Goal: Task Accomplishment & Management: Use online tool/utility

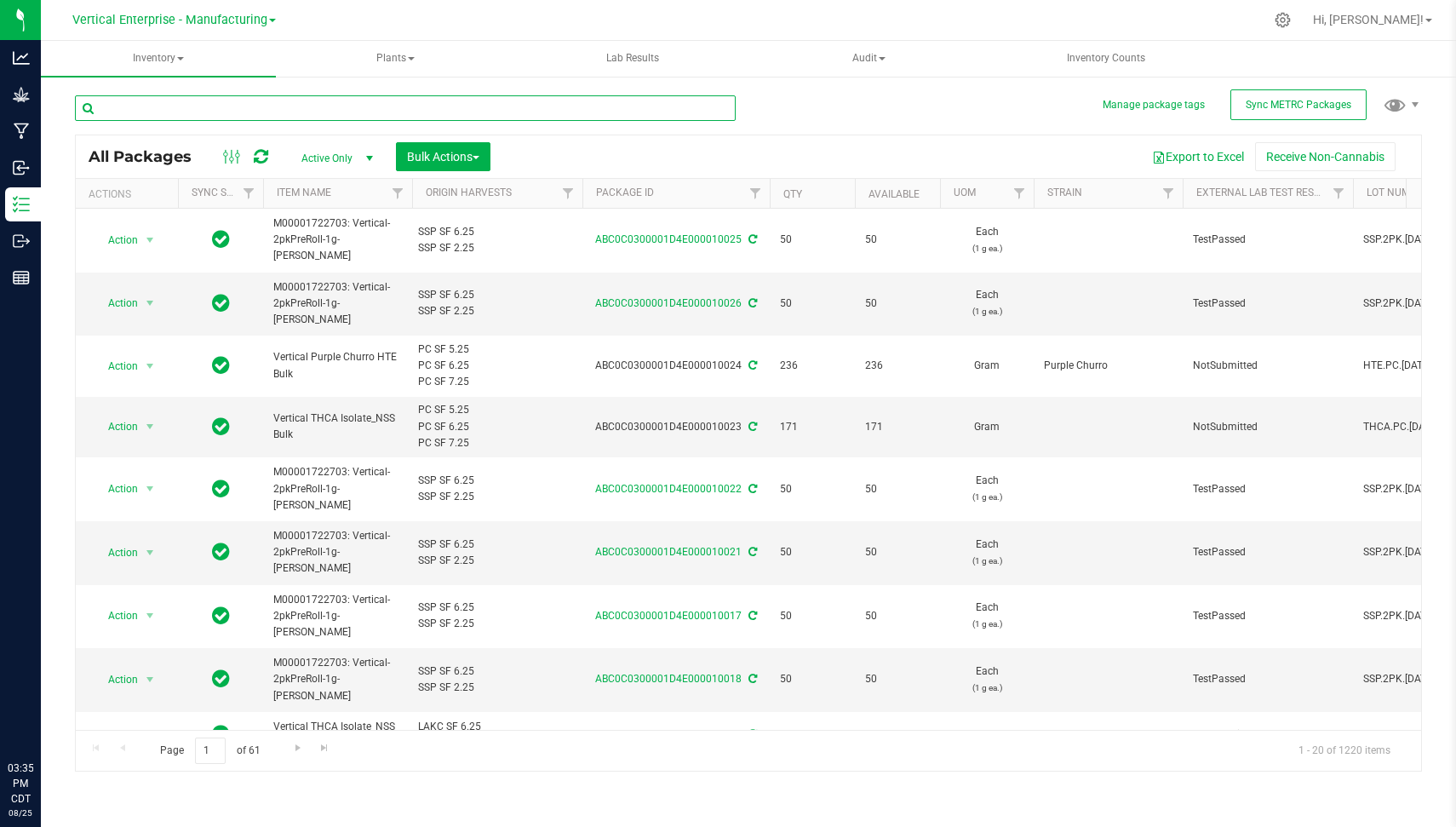
click at [258, 111] on input "text" at bounding box center [406, 108] width 661 height 26
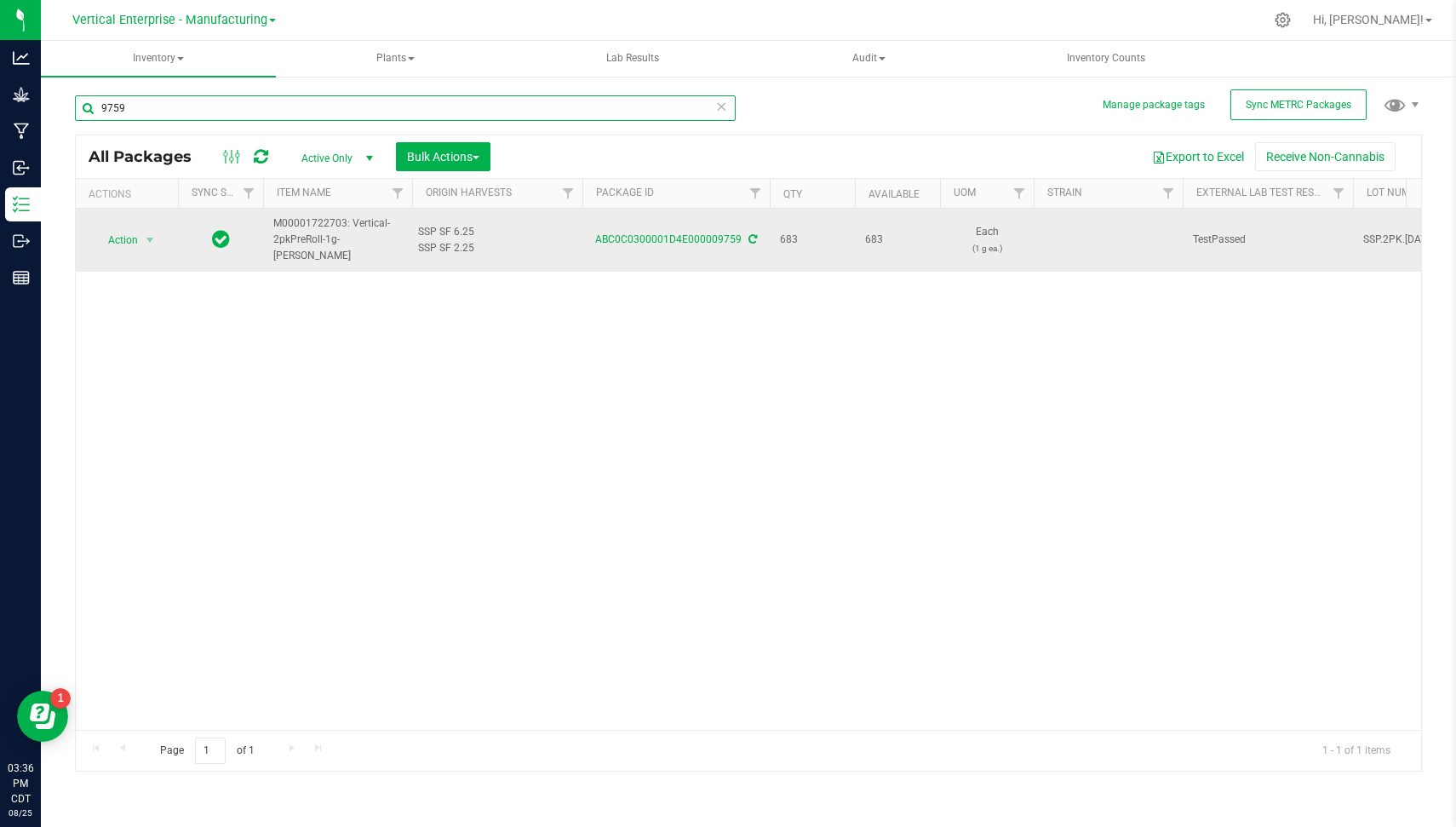
type input "9759"
click at [94, 229] on span "Action" at bounding box center [116, 240] width 46 height 24
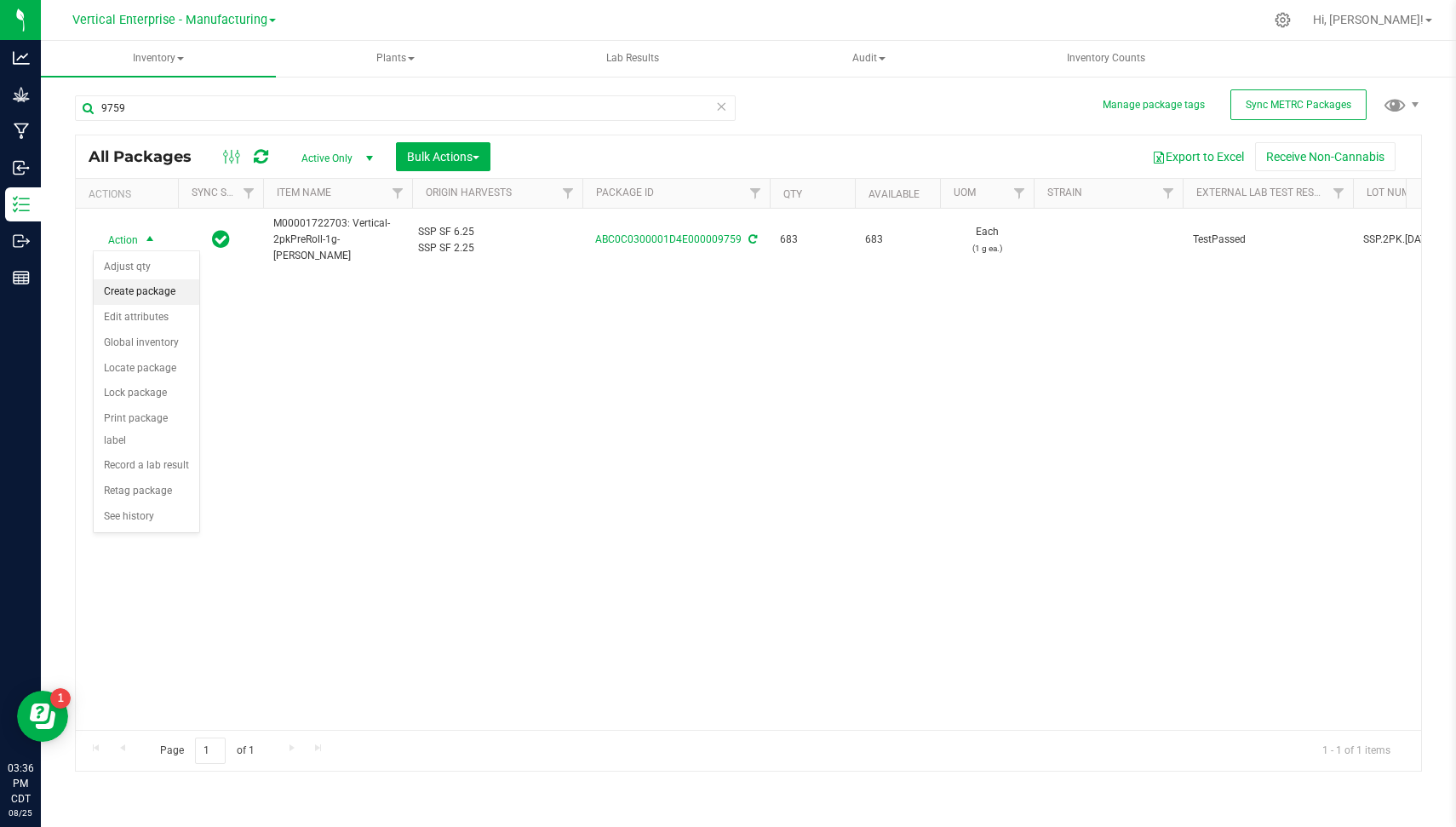
click at [160, 285] on li "Create package" at bounding box center [146, 292] width 105 height 26
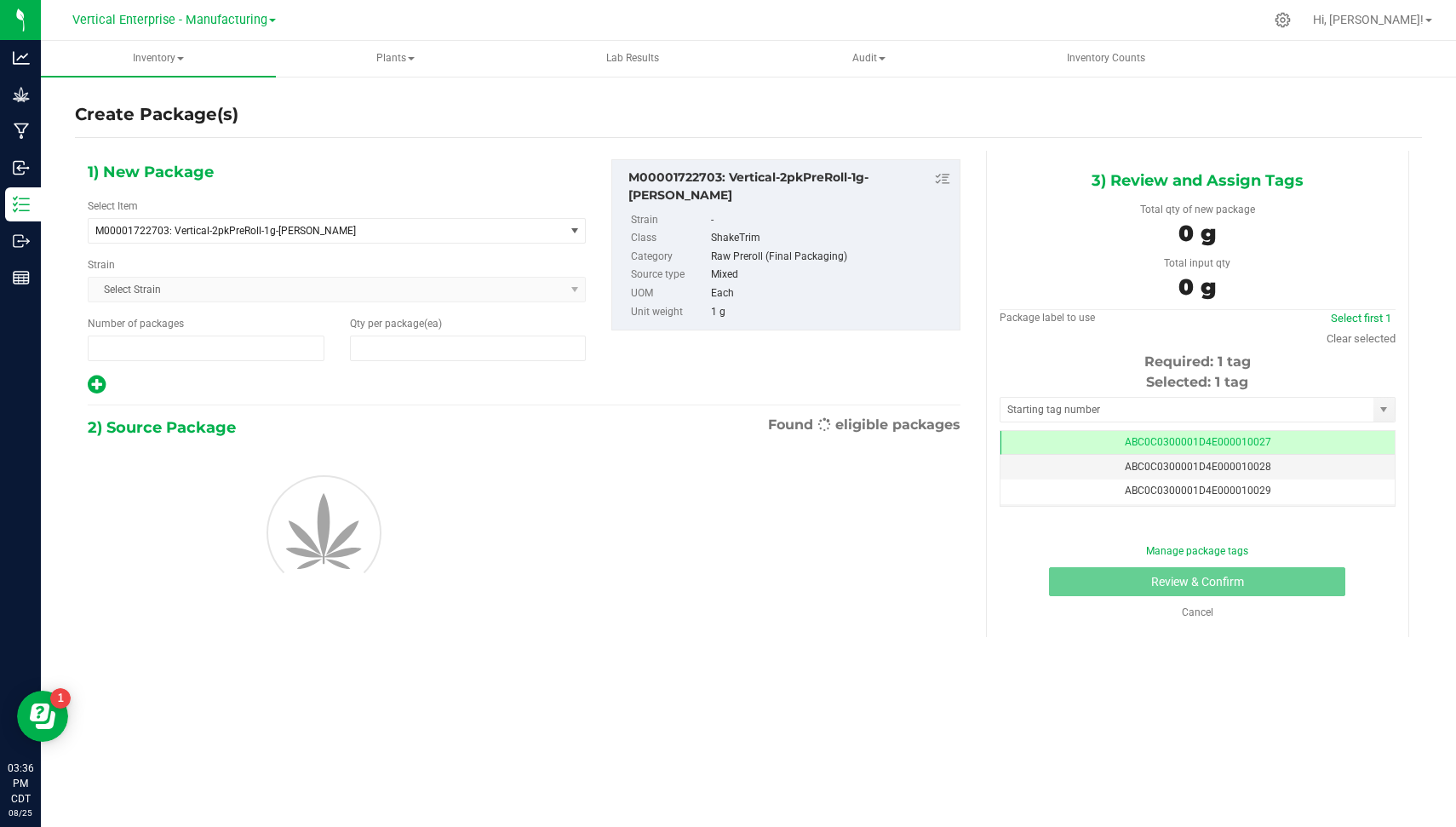
type input "1"
type input "0"
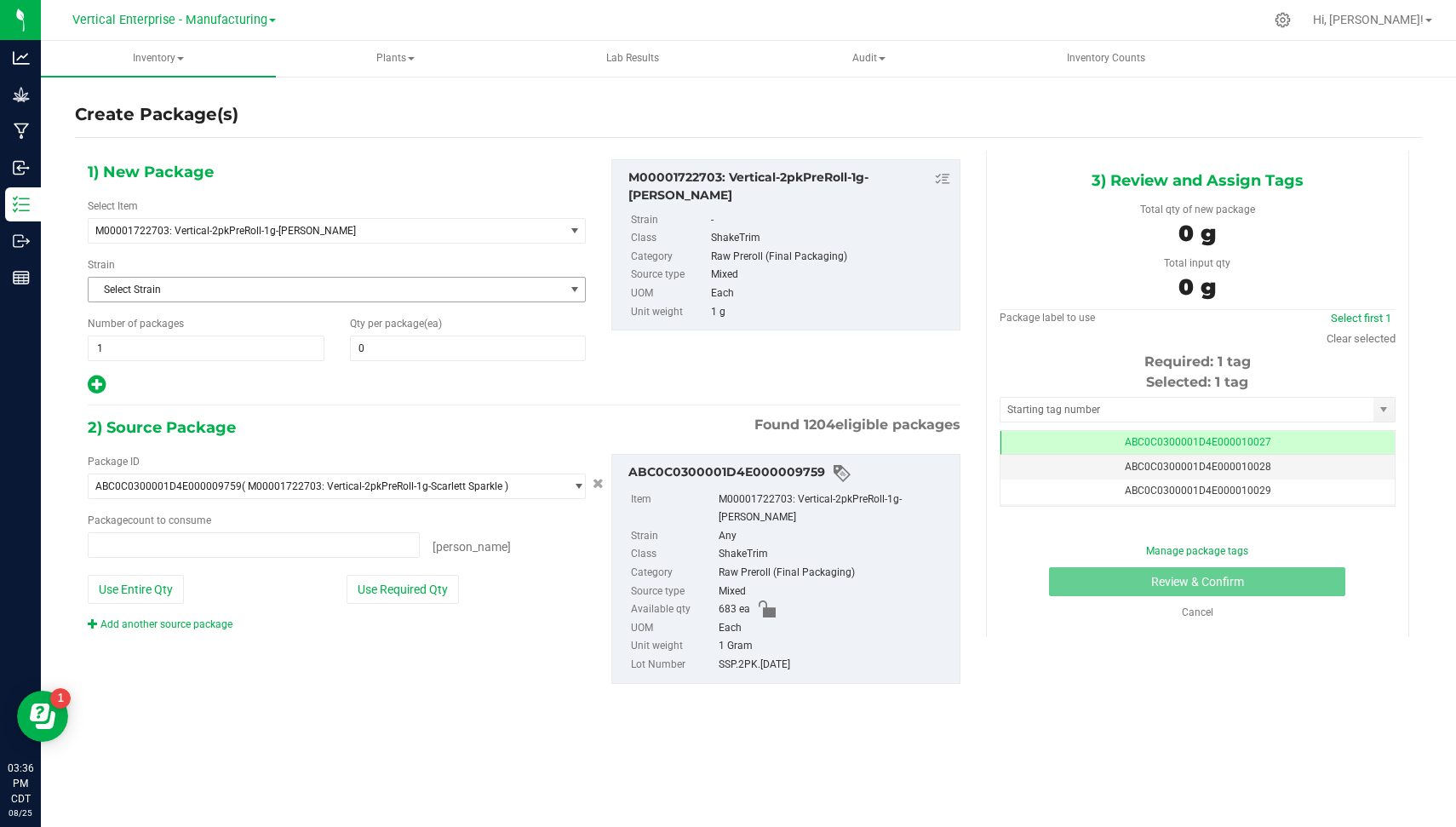
type input "0 ea"
click at [166, 341] on span "1 1" at bounding box center [205, 348] width 237 height 26
click at [435, 331] on div "Qty per package (ea) 0 0" at bounding box center [468, 338] width 262 height 45
click at [431, 340] on span at bounding box center [468, 348] width 237 height 26
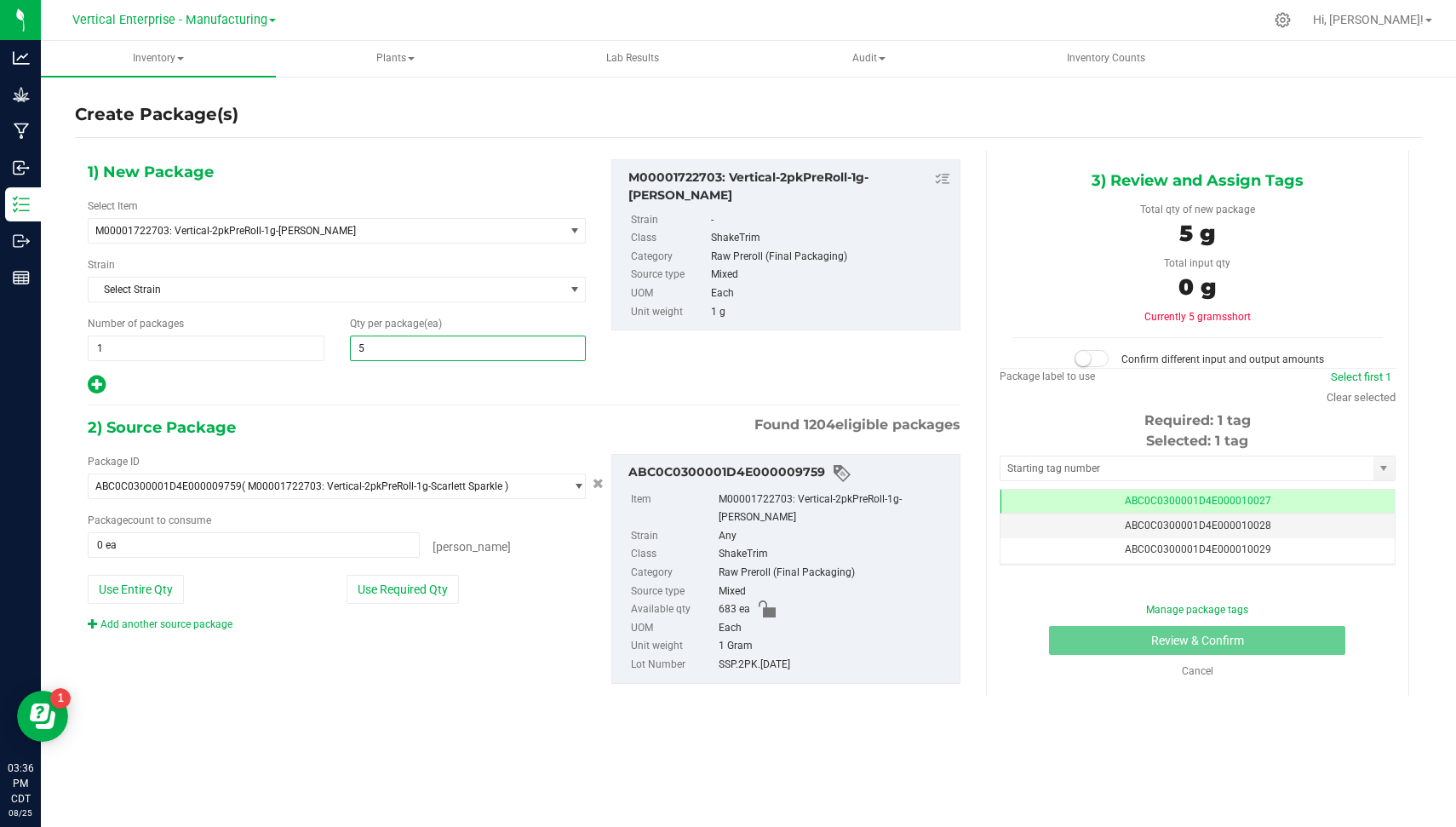
type input "50"
click at [409, 580] on button "Use Required Qty" at bounding box center [402, 589] width 112 height 29
type input "50 ea"
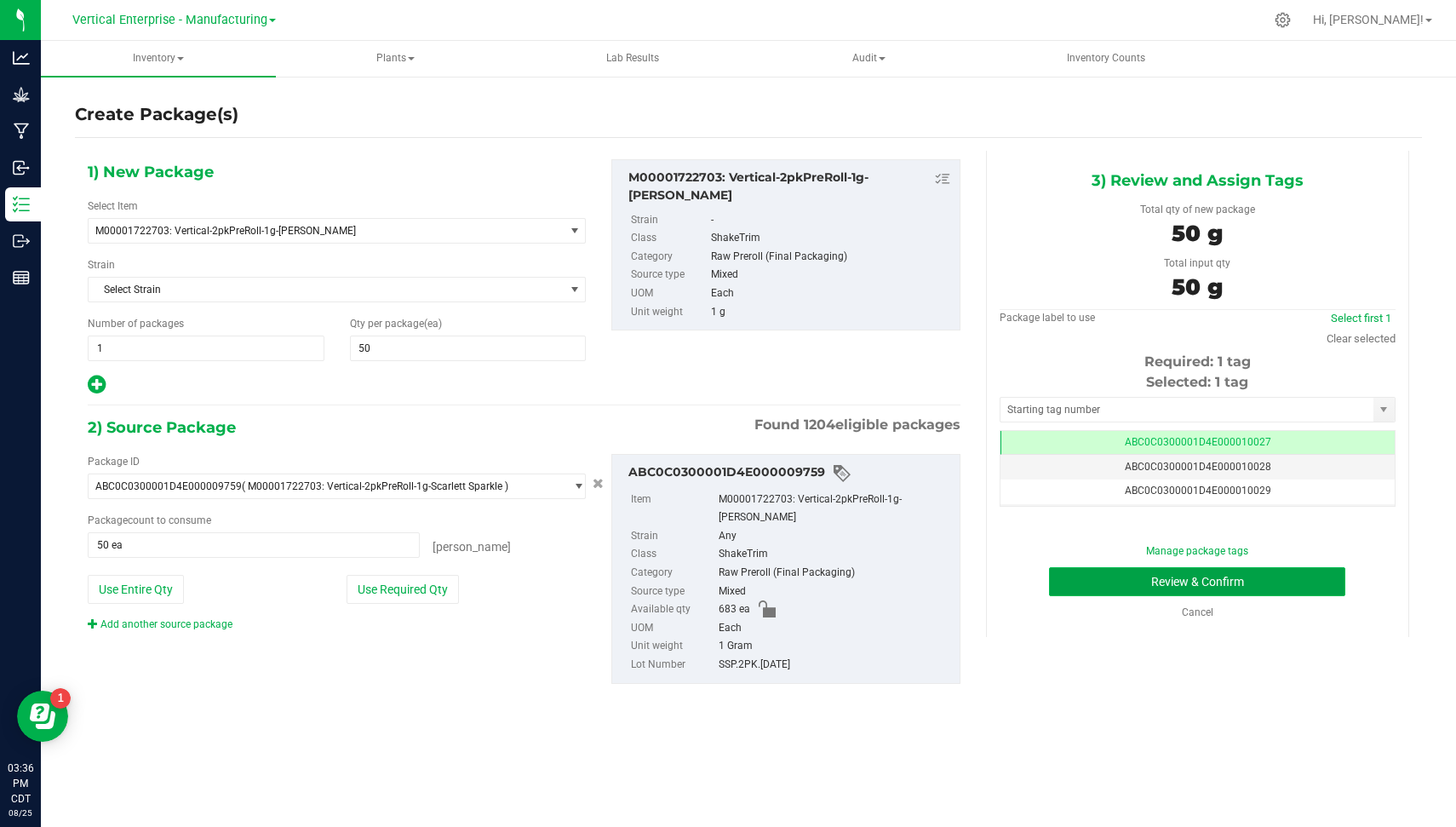
click at [1323, 589] on button "Review & Confirm" at bounding box center [1197, 581] width 297 height 29
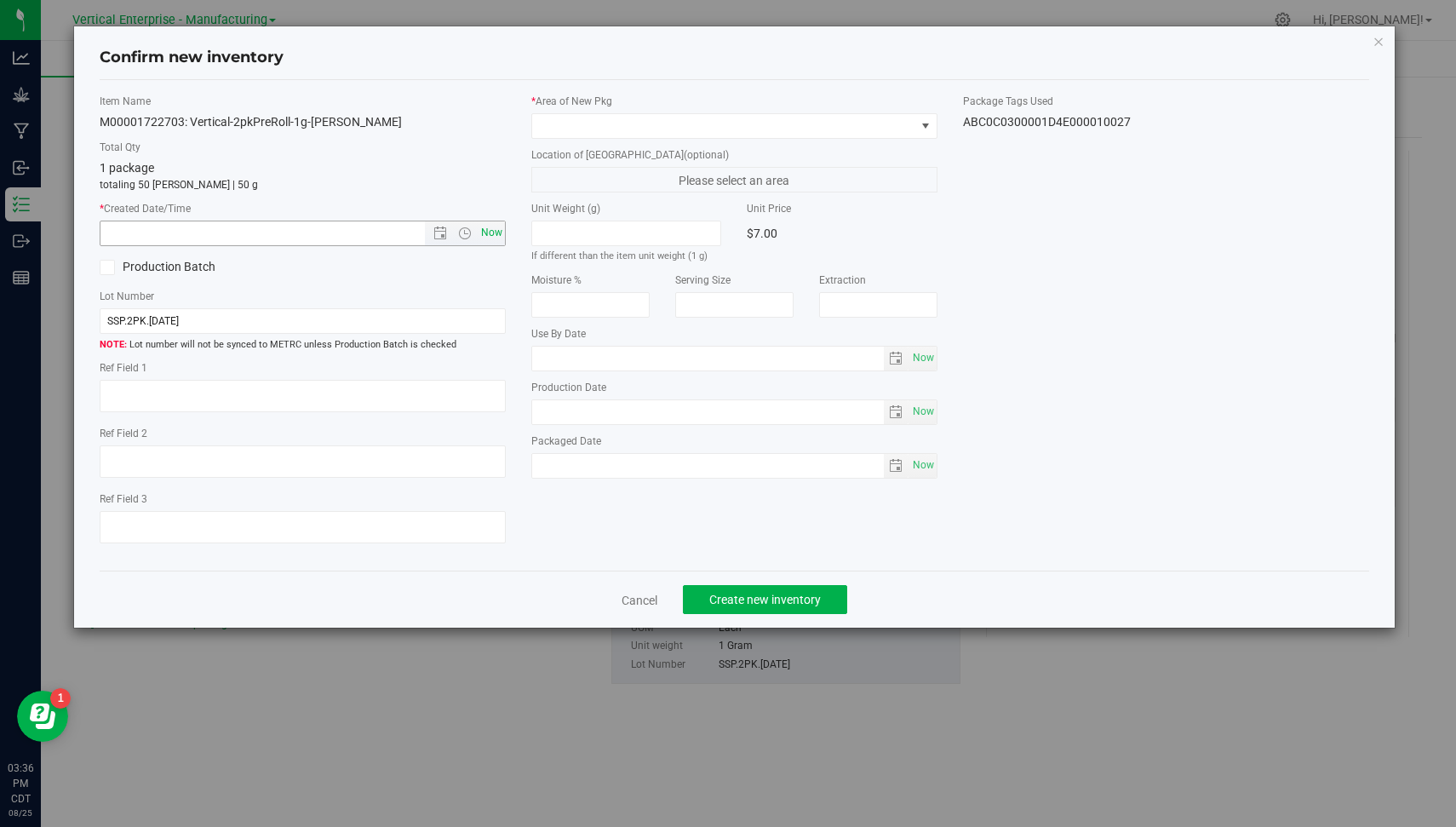
click at [503, 225] on span "Now" at bounding box center [491, 232] width 29 height 25
type input "[DATE] 3:36 PM"
click at [630, 117] on span at bounding box center [724, 126] width 383 height 24
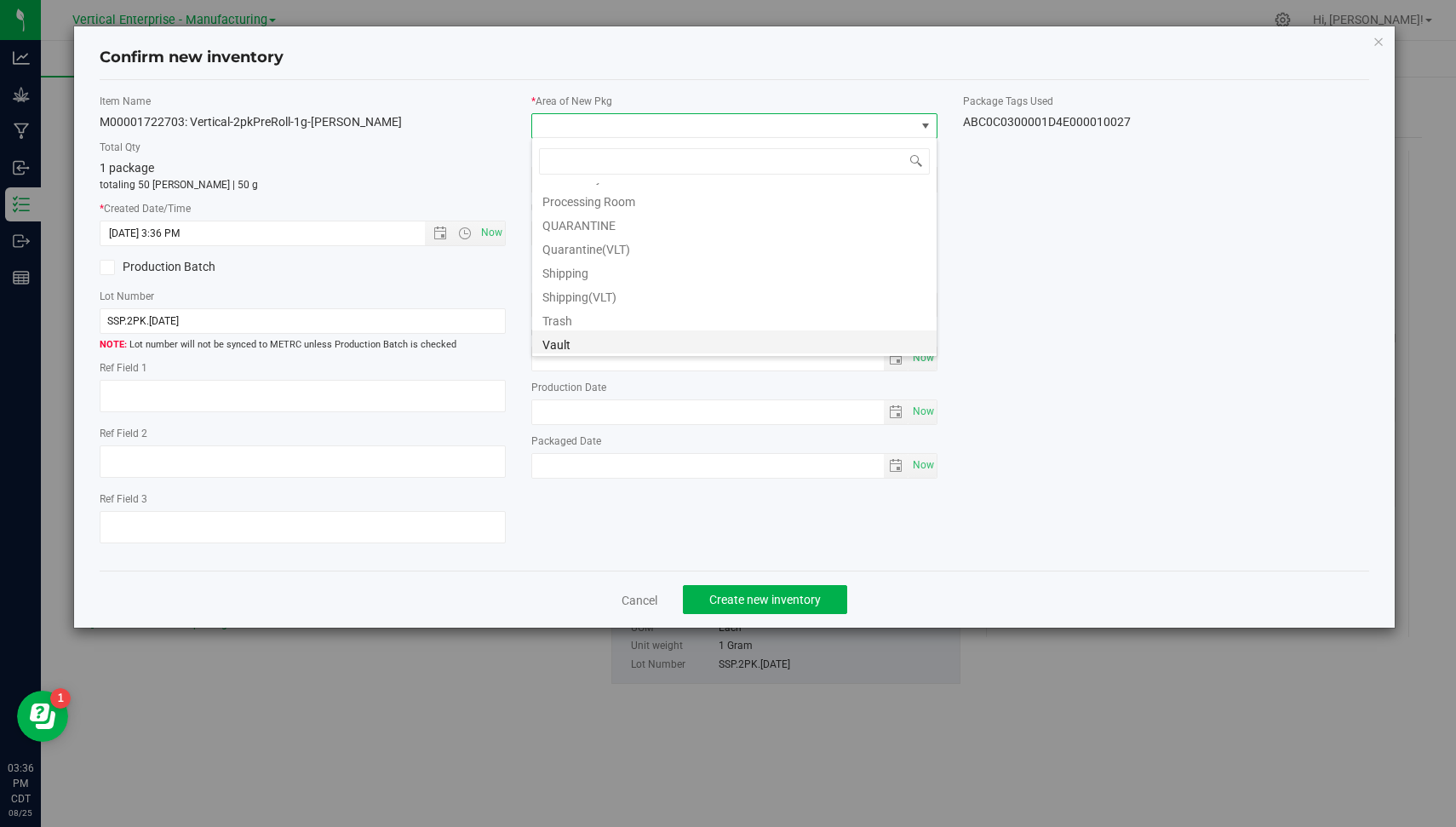
click at [784, 345] on li "Vault" at bounding box center [734, 343] width 405 height 24
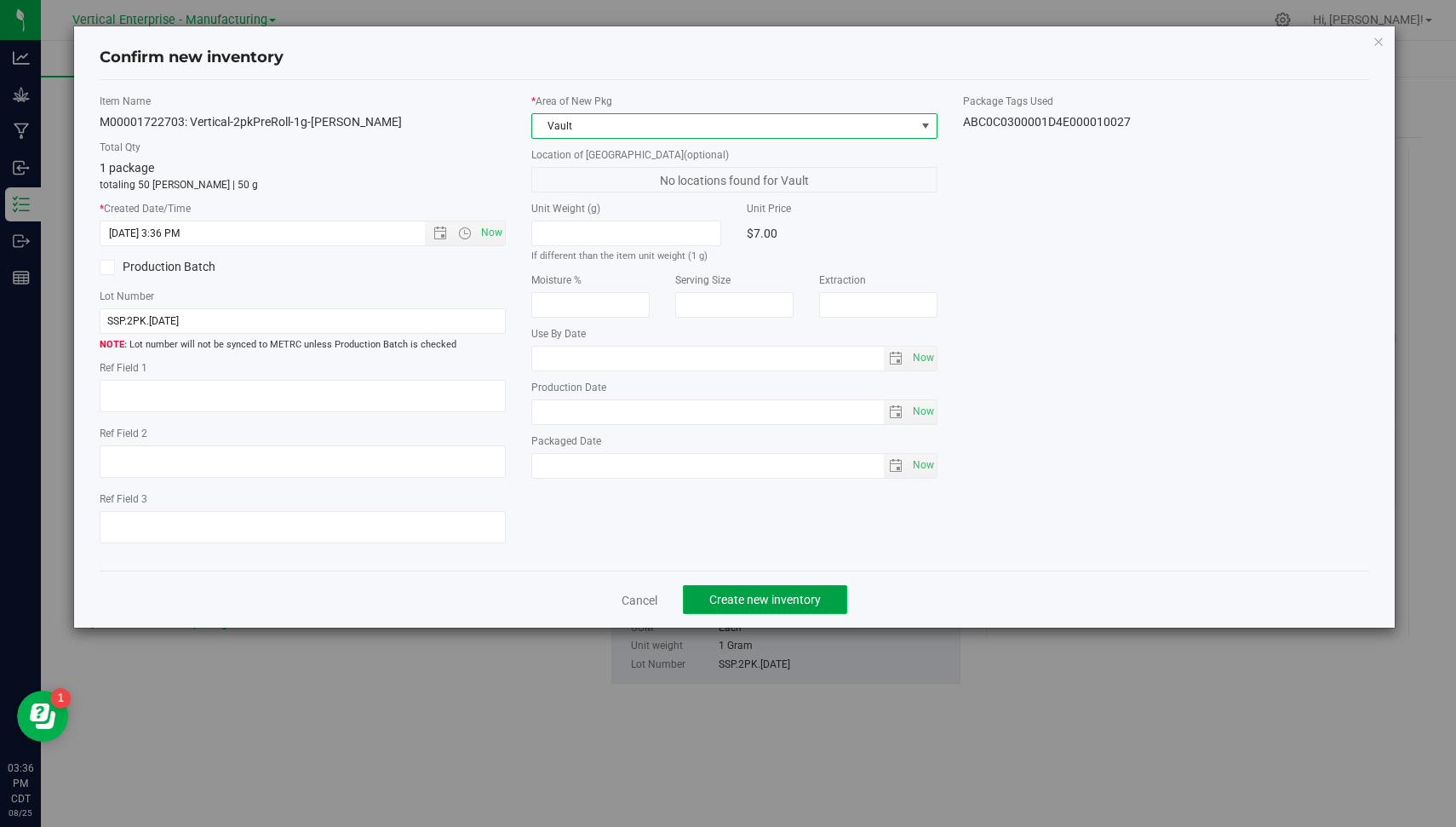
click at [779, 601] on span "Create new inventory" at bounding box center [765, 600] width 111 height 14
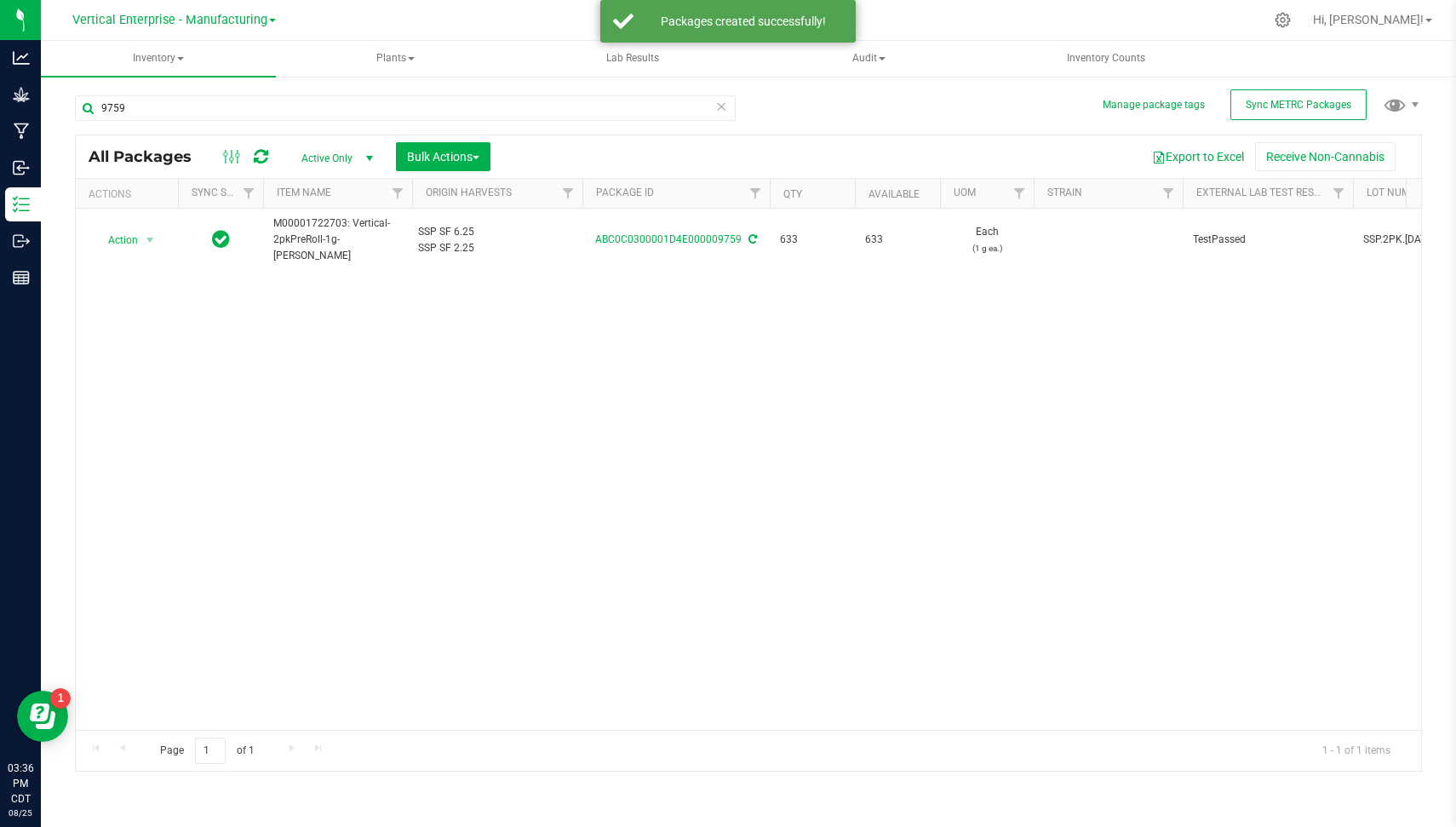
click at [720, 114] on icon at bounding box center [722, 105] width 12 height 21
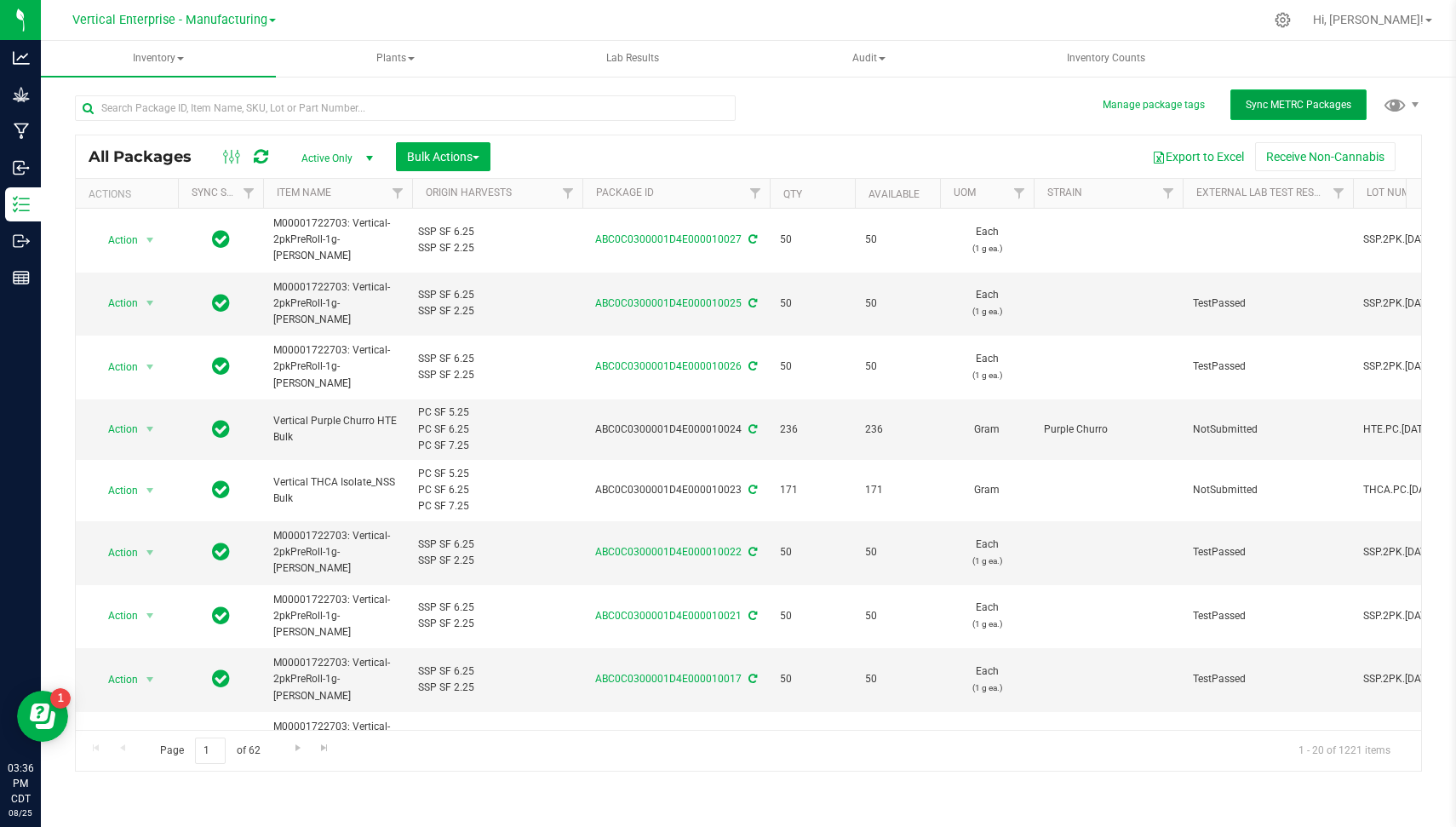
click at [1307, 91] on button "Sync METRC Packages" at bounding box center [1298, 104] width 136 height 31
click at [626, 117] on input "text" at bounding box center [406, 108] width 661 height 26
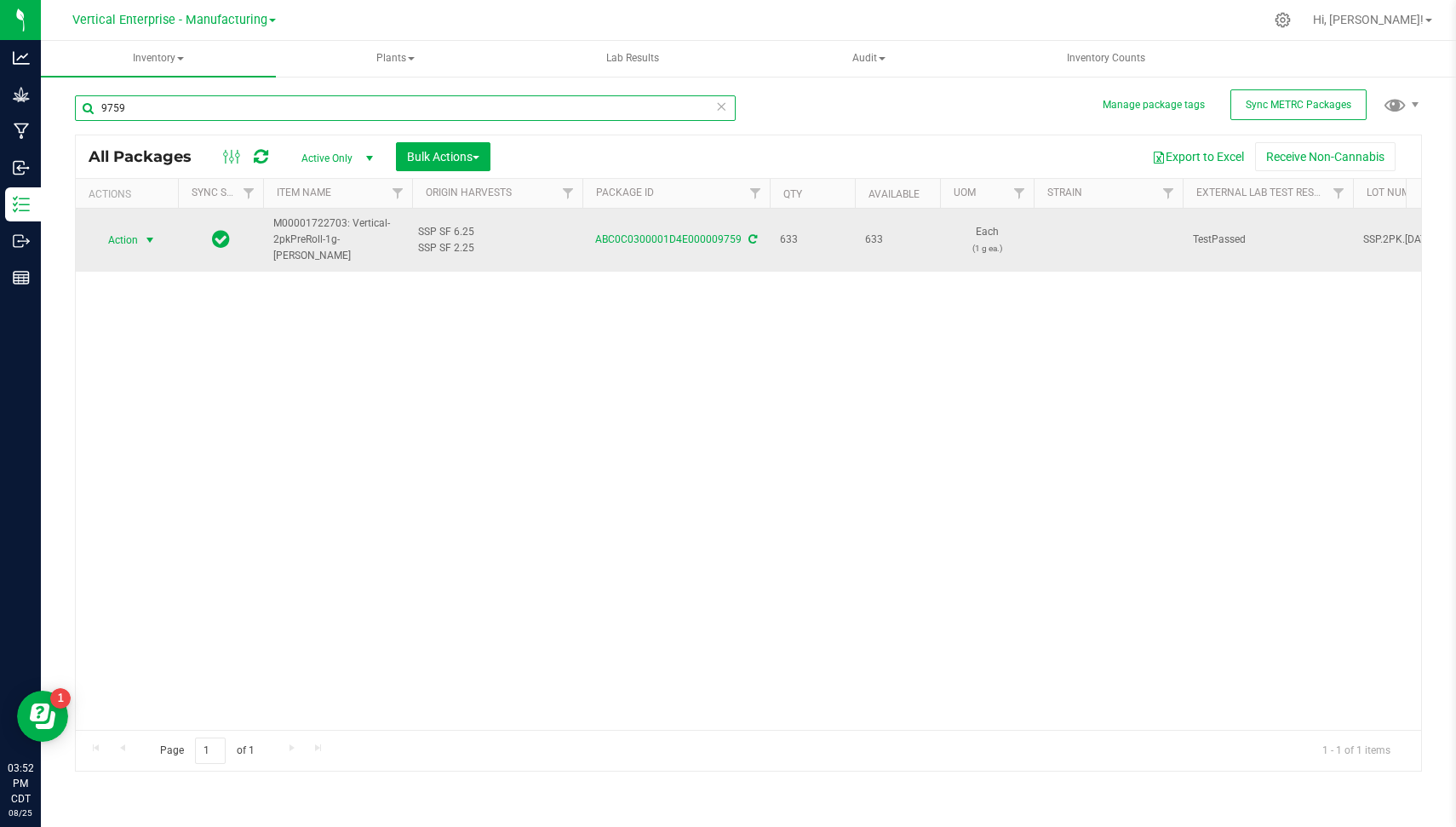
type input "9759"
click at [148, 239] on span "select" at bounding box center [150, 240] width 14 height 14
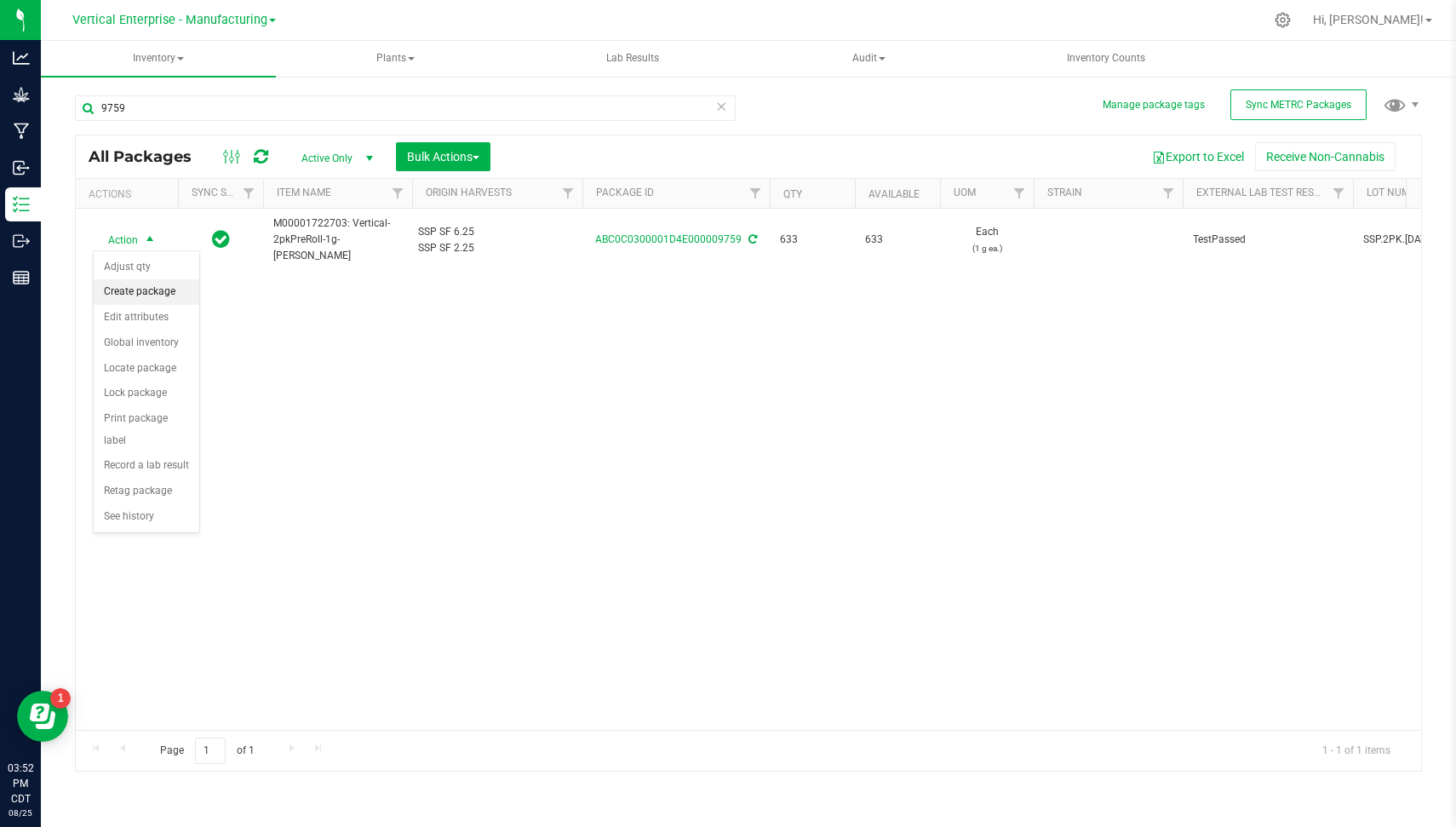
click at [176, 285] on li "Create package" at bounding box center [146, 292] width 105 height 26
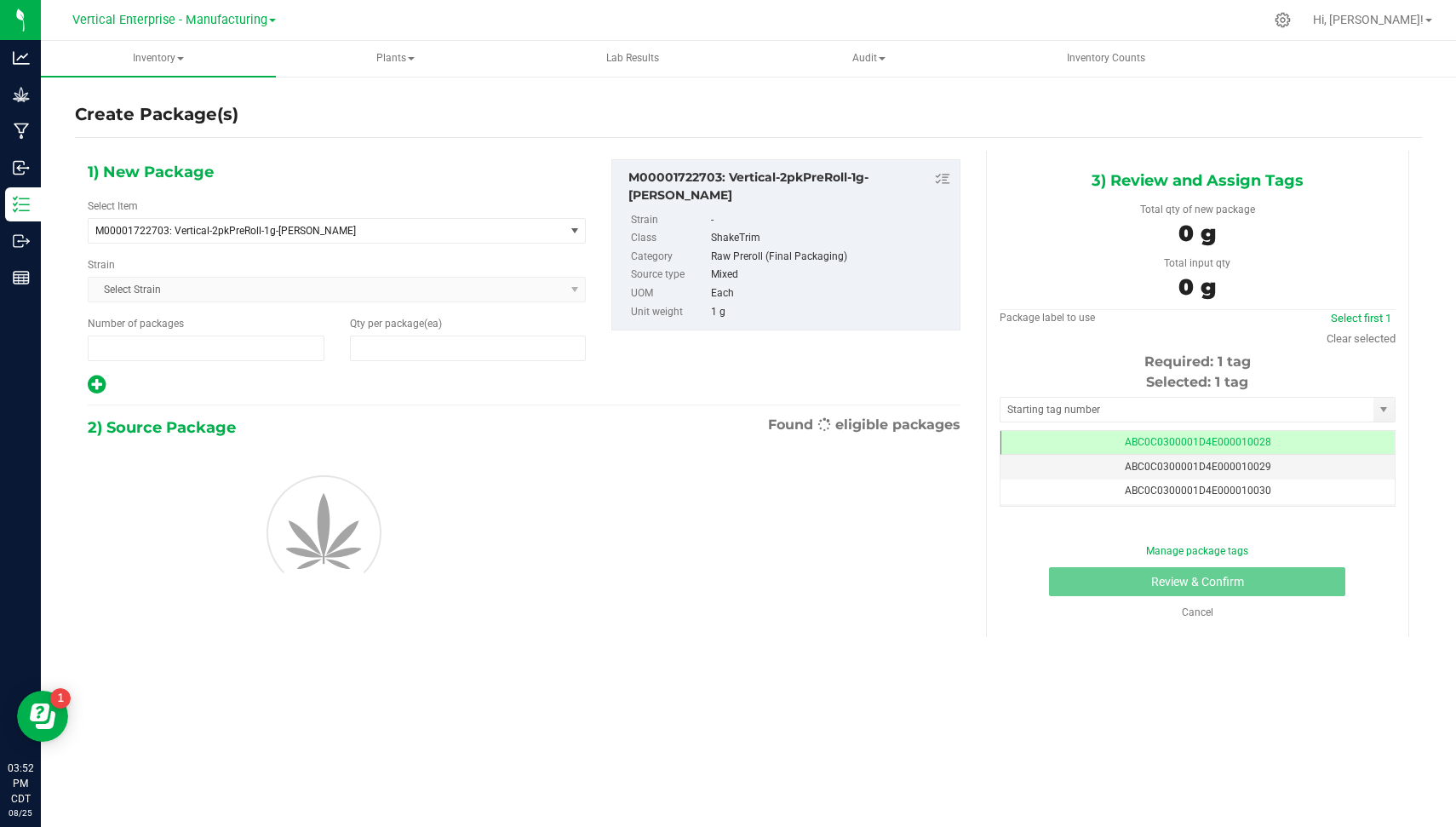
type input "1"
type input "0"
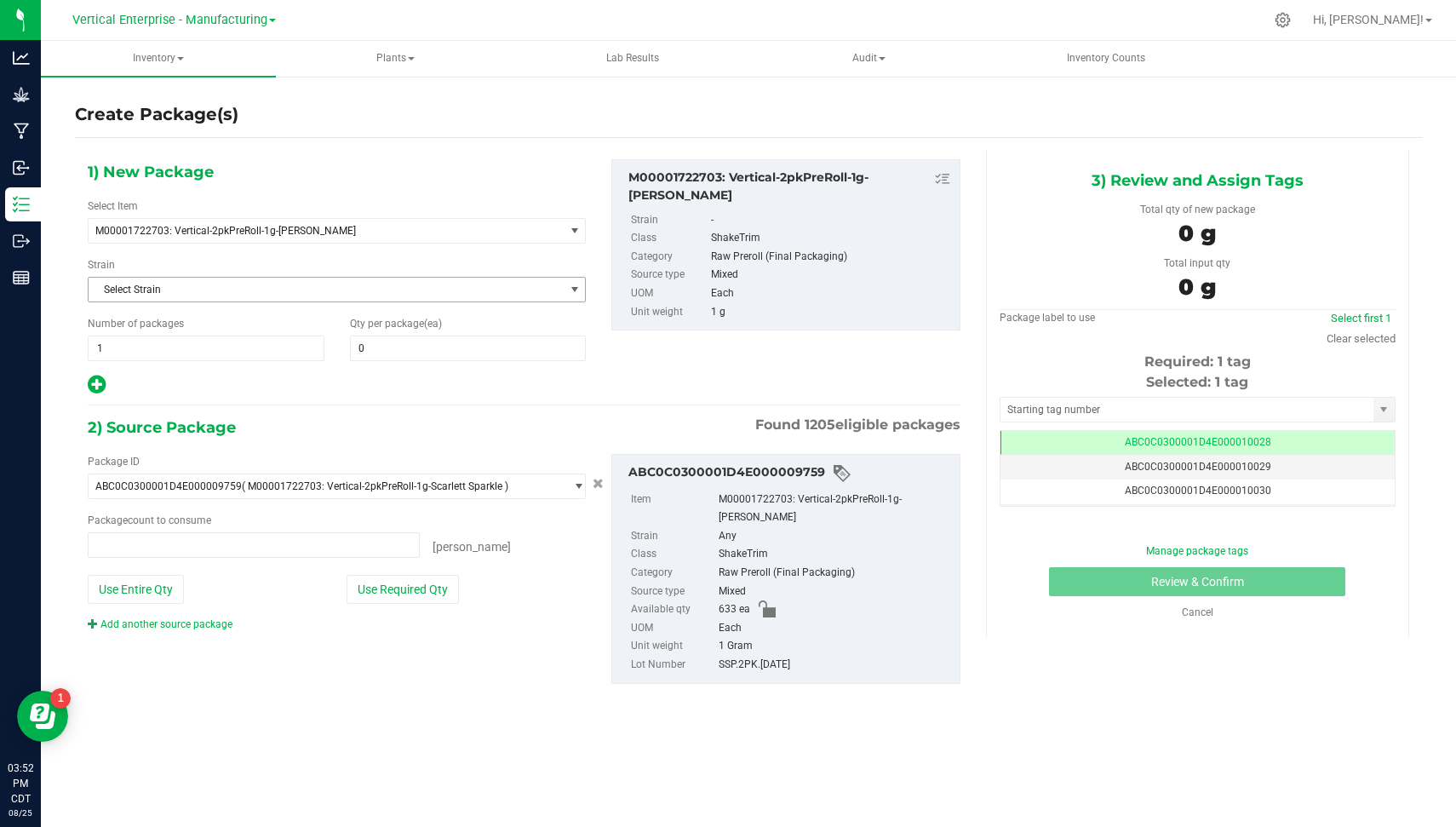
type input "0 ea"
click at [391, 354] on span at bounding box center [468, 348] width 237 height 26
type input "50"
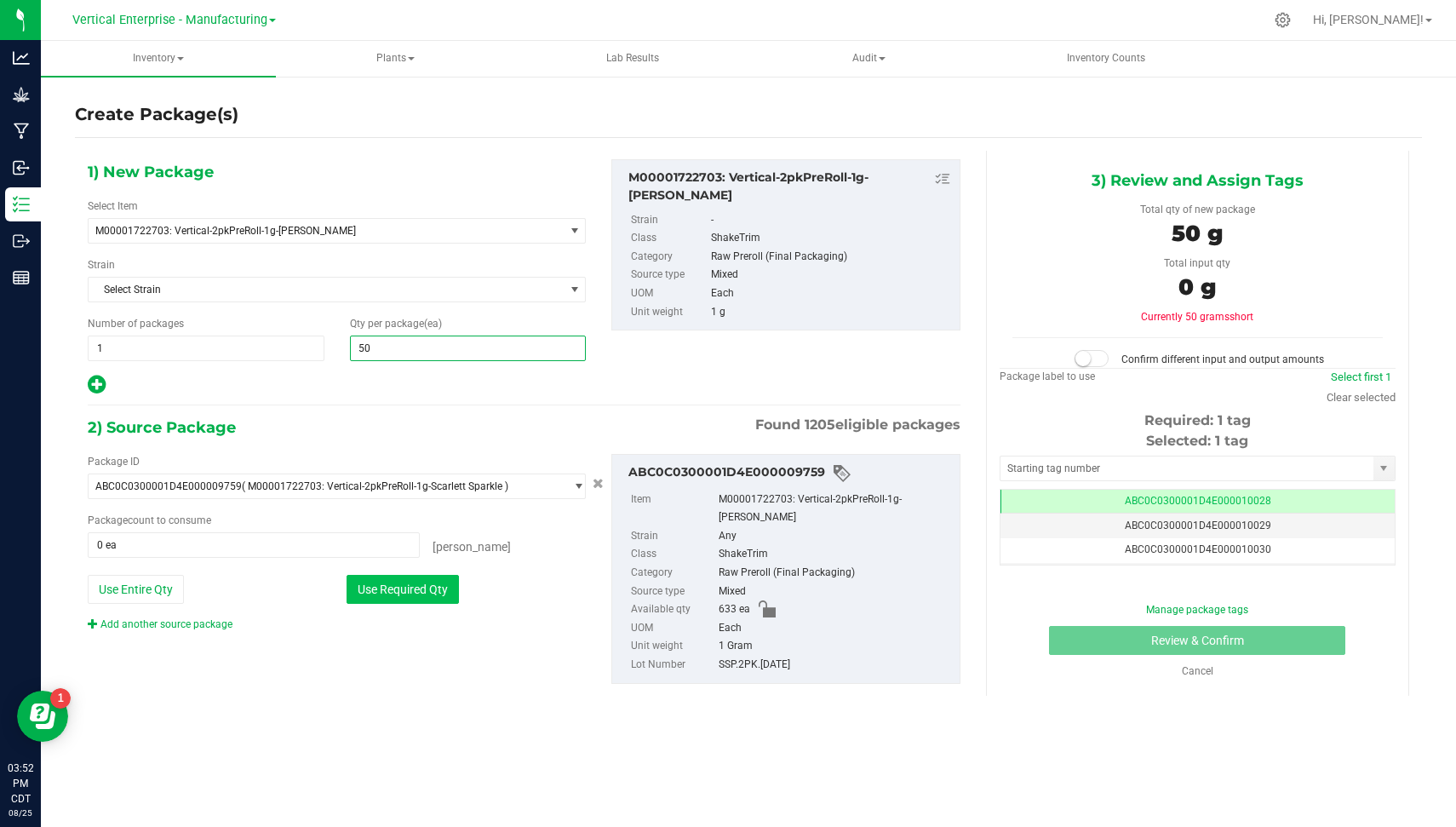
type input "50"
click at [409, 575] on button "Use Required Qty" at bounding box center [402, 589] width 112 height 29
type input "50 ea"
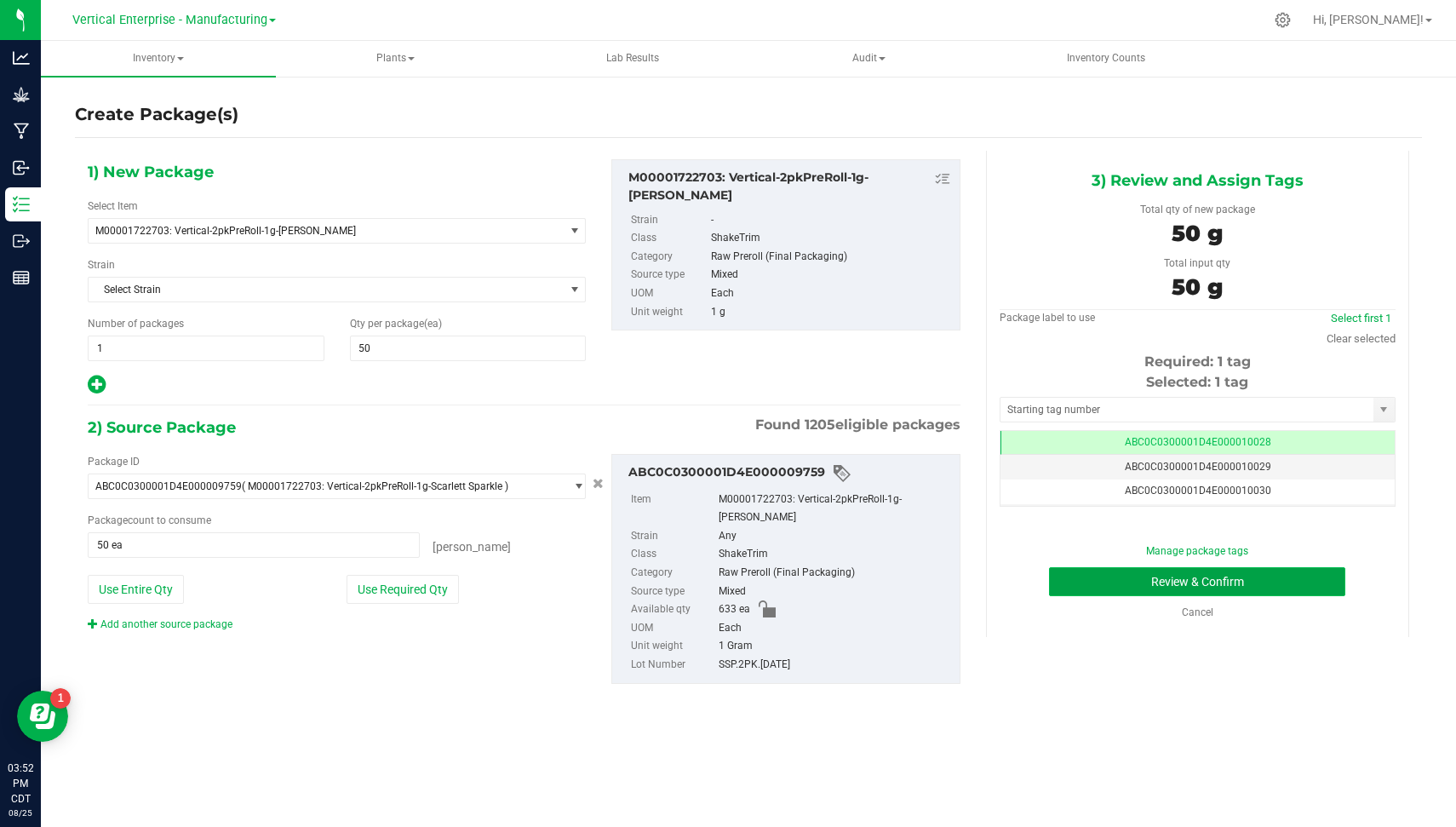
click at [1290, 584] on button "Review & Confirm" at bounding box center [1197, 581] width 297 height 29
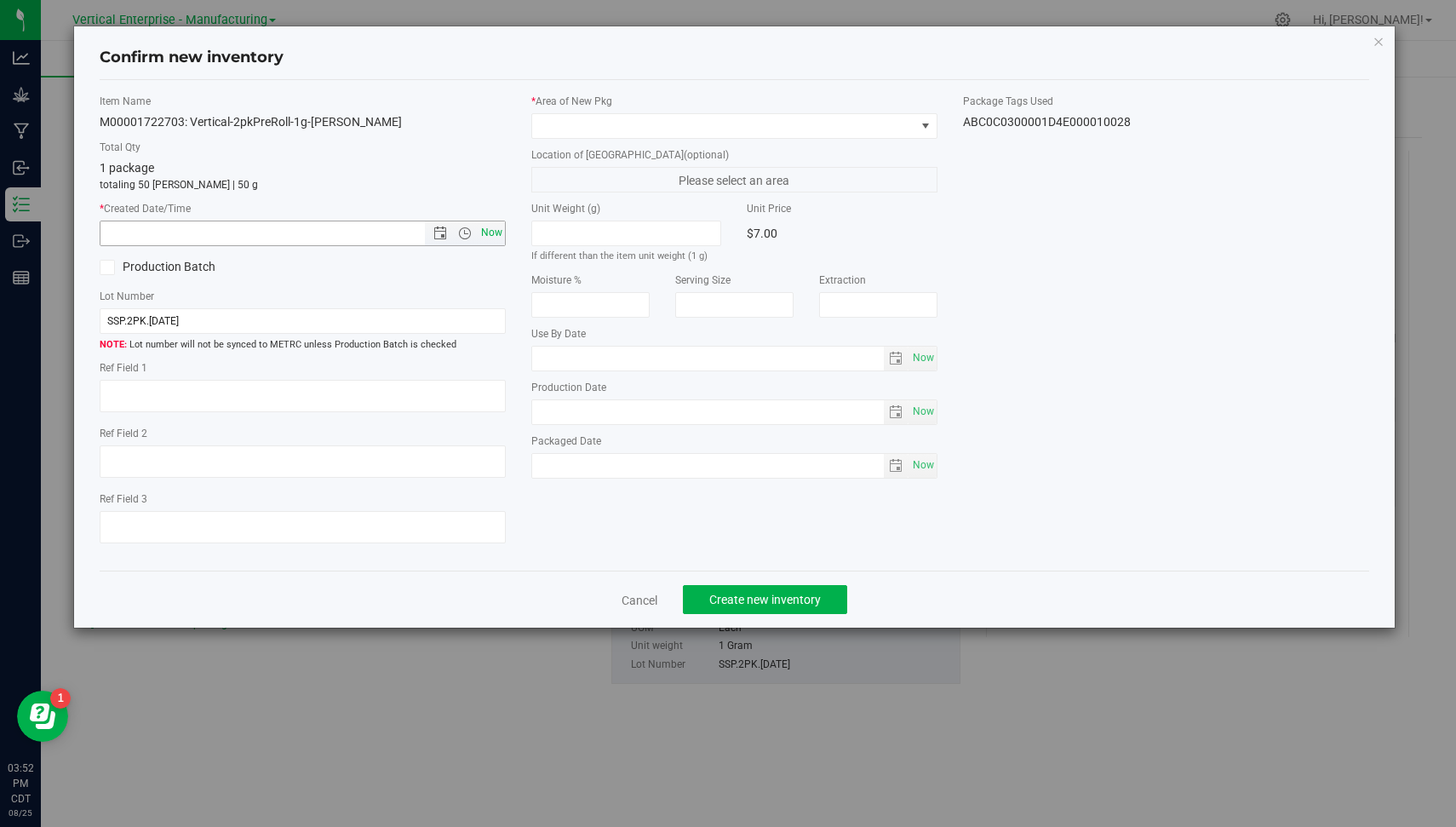
click at [504, 234] on span "Now" at bounding box center [491, 232] width 29 height 25
type input "[DATE] 3:53 PM"
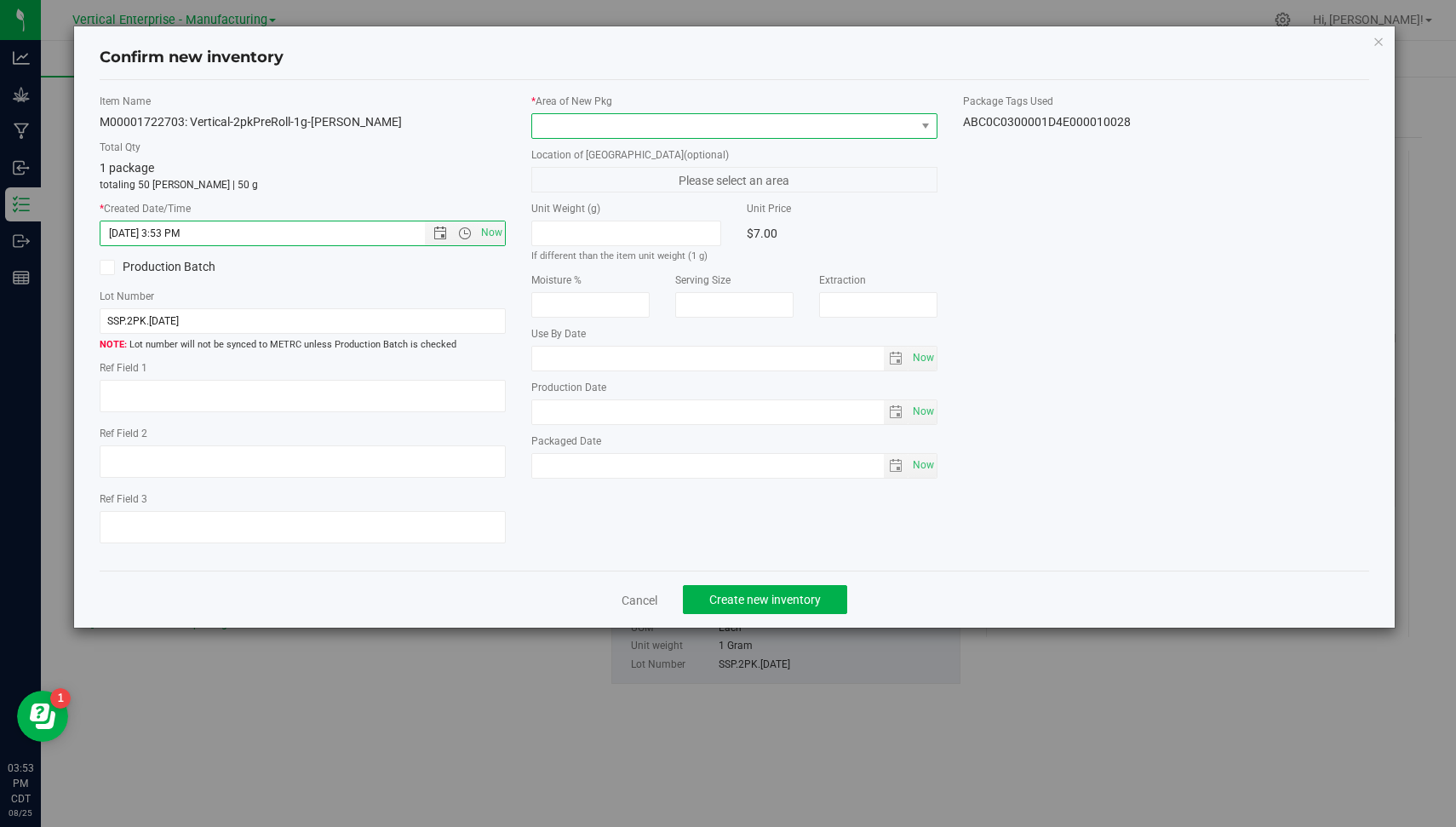
click at [620, 128] on span at bounding box center [724, 126] width 383 height 24
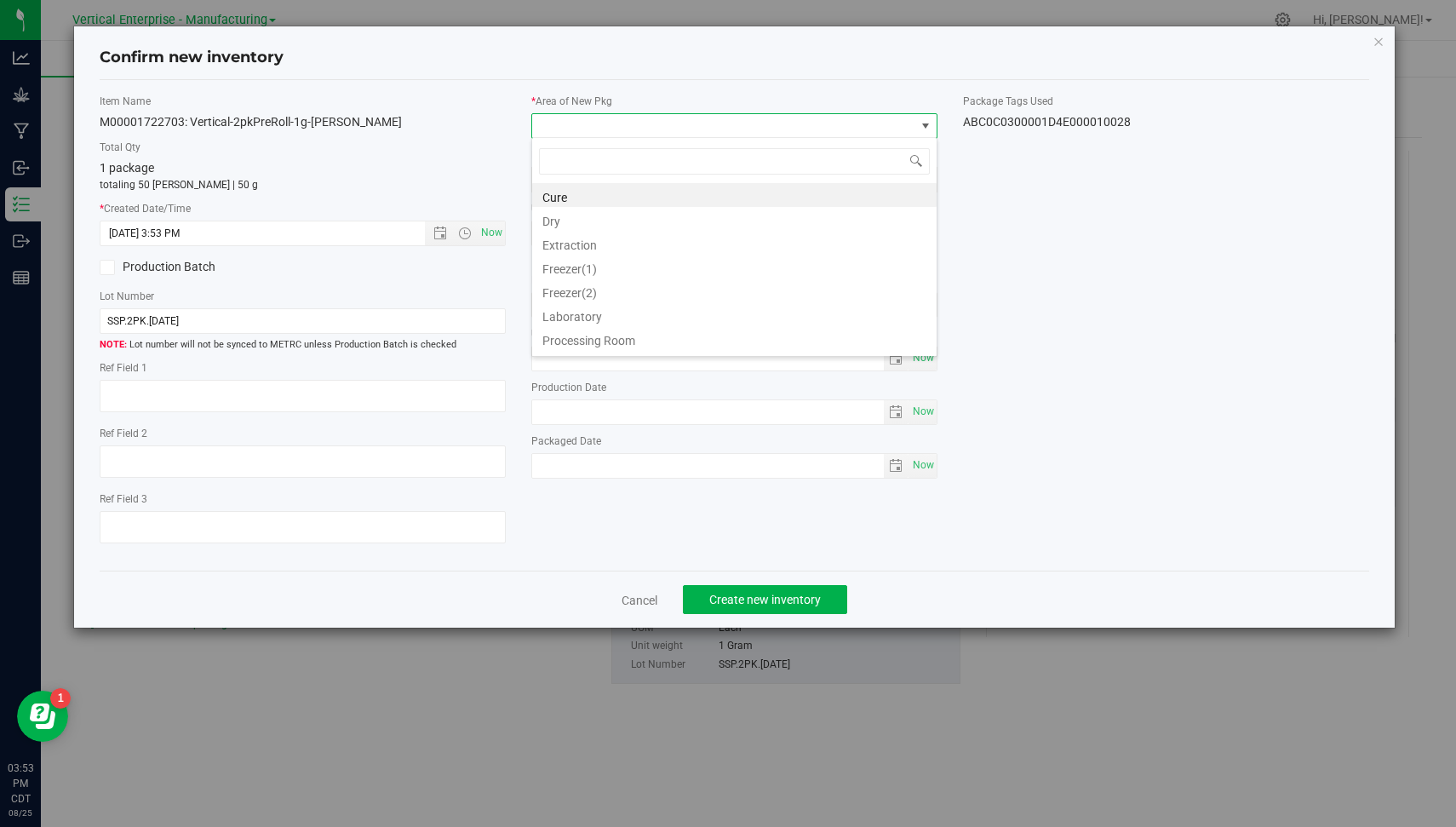
scroll to position [139, 0]
click at [838, 338] on li "Vault" at bounding box center [734, 343] width 405 height 24
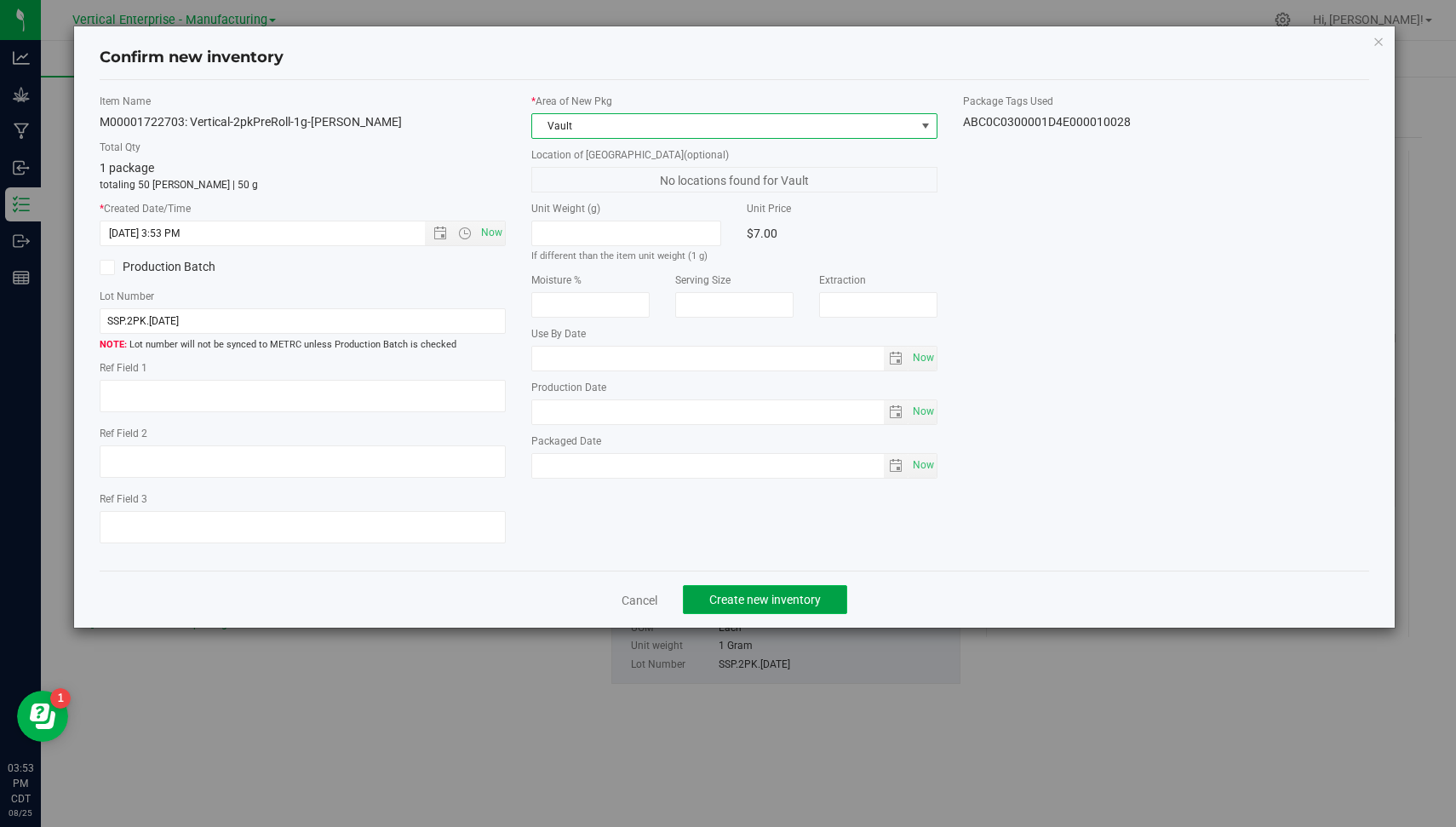
click at [767, 601] on span "Create new inventory" at bounding box center [765, 600] width 111 height 14
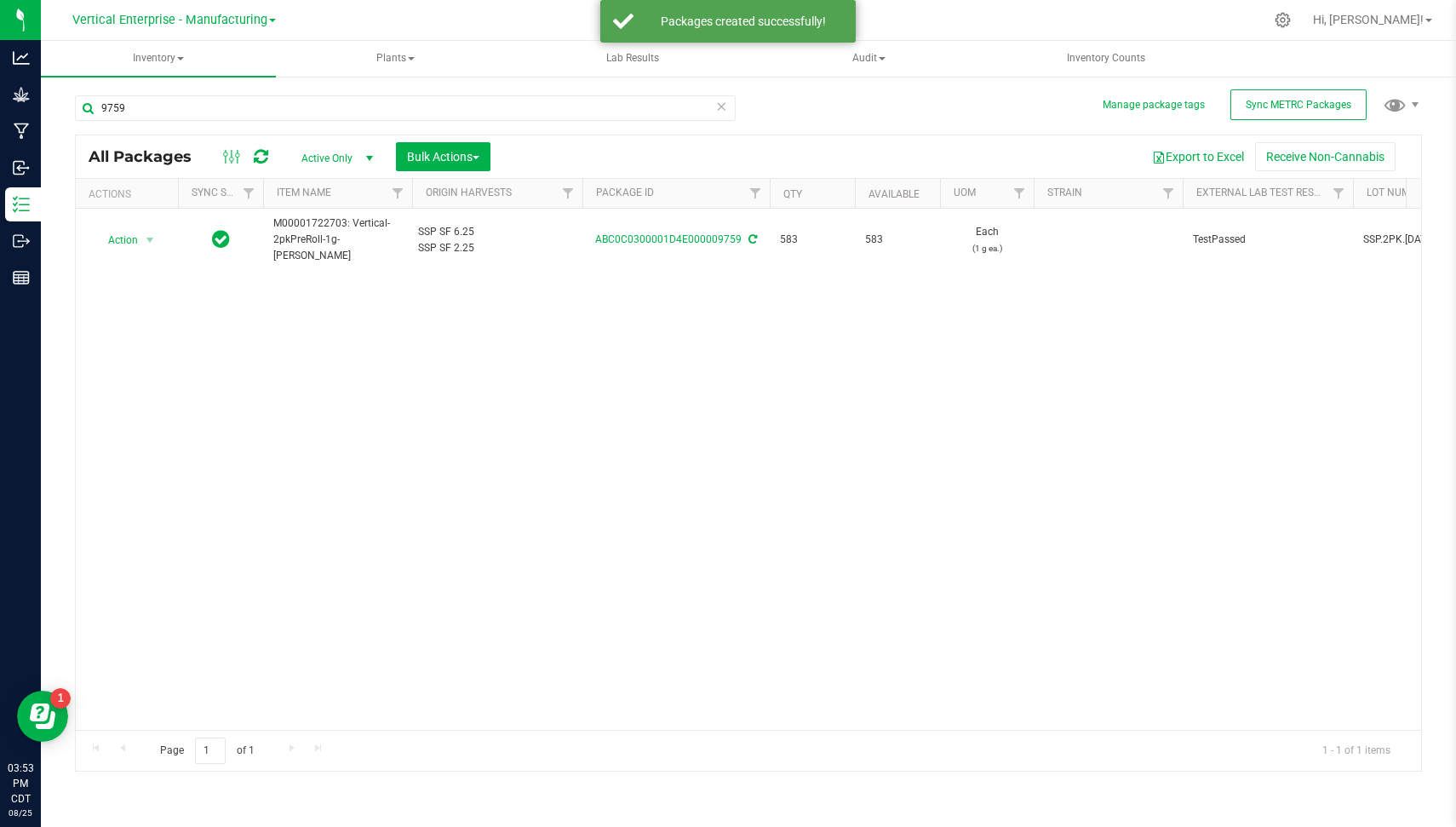
click at [718, 105] on icon at bounding box center [722, 105] width 12 height 21
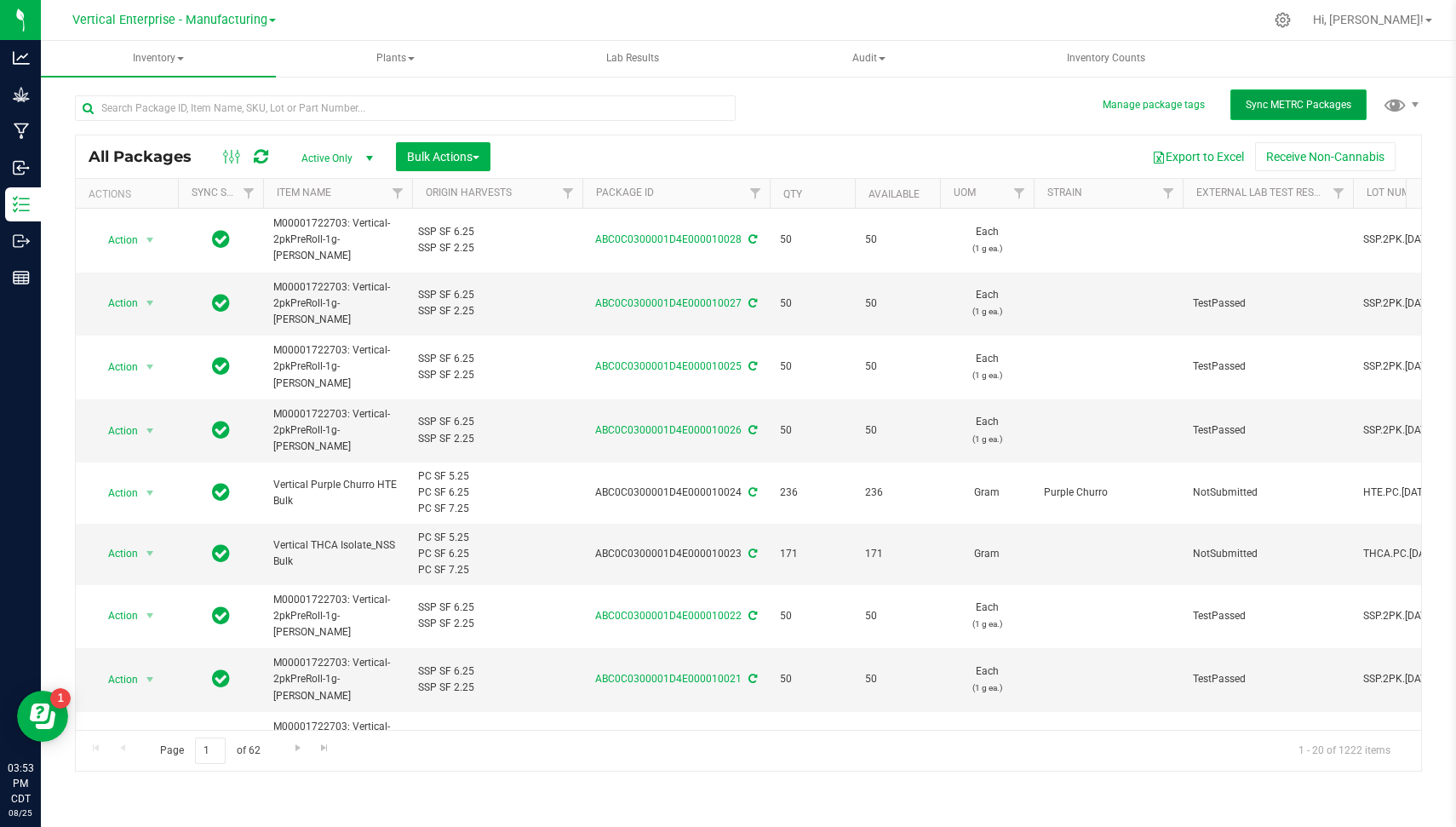
click at [1283, 111] on button "Sync METRC Packages" at bounding box center [1298, 104] width 136 height 31
